Goal: Check status: Check status

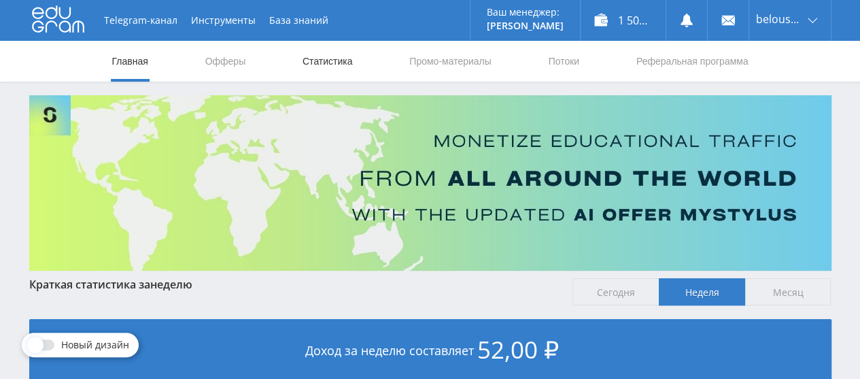
click at [337, 67] on link "Статистика" at bounding box center [327, 61] width 53 height 41
click at [343, 67] on link "Статистика" at bounding box center [327, 61] width 53 height 41
click at [341, 76] on link "Статистика" at bounding box center [327, 61] width 53 height 41
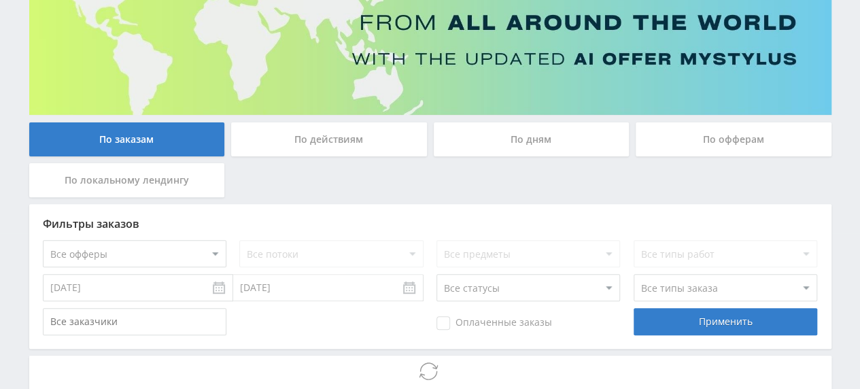
scroll to position [238, 0]
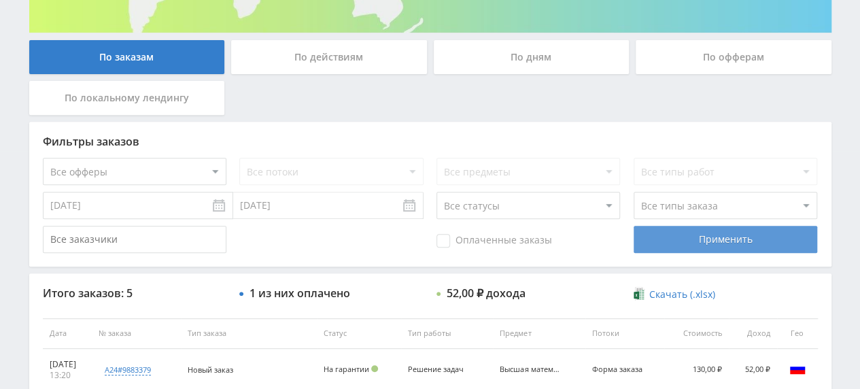
click at [687, 230] on div "Применить" at bounding box center [726, 239] width 184 height 27
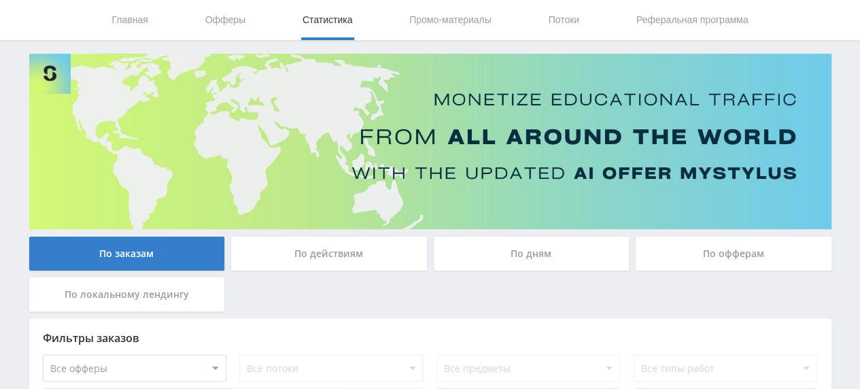
scroll to position [0, 0]
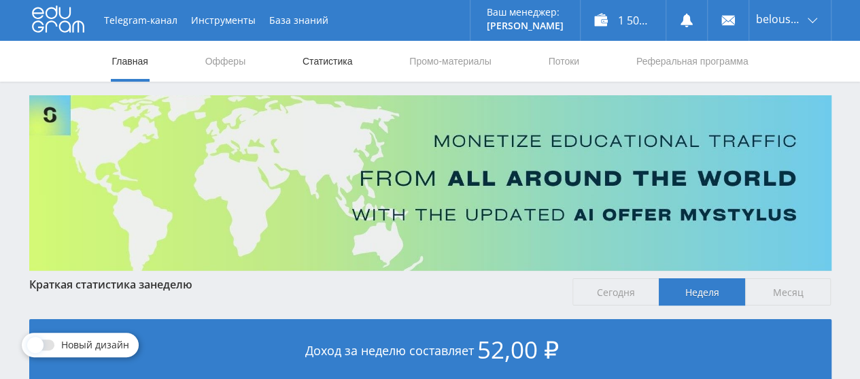
click at [341, 68] on link "Статистика" at bounding box center [327, 61] width 53 height 41
click at [318, 65] on link "Статистика" at bounding box center [327, 61] width 53 height 41
